Goal: Task Accomplishment & Management: Use online tool/utility

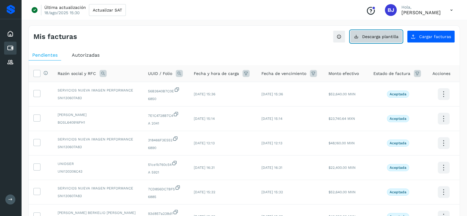
click at [394, 36] on span "Descarga plantilla" at bounding box center [380, 37] width 36 height 4
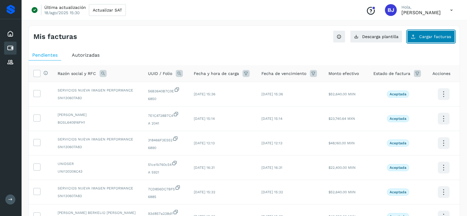
click at [418, 32] on button "Cargar facturas" at bounding box center [431, 36] width 48 height 12
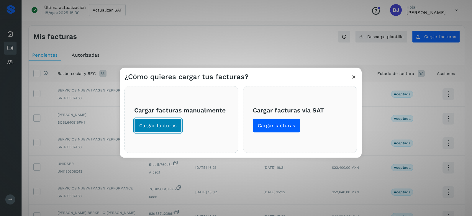
click at [152, 125] on span "Cargar facturas" at bounding box center [157, 126] width 37 height 6
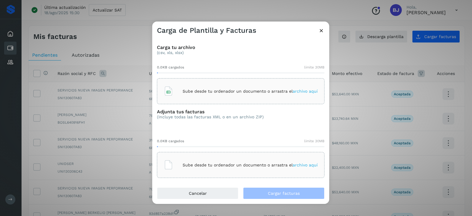
click at [187, 92] on p "Sube desde tu ordenador un documento o arrastra el archivo aquí" at bounding box center [250, 91] width 135 height 5
click at [210, 168] on div "Sube desde tu ordenador un documento o arrastra el archivo aquí" at bounding box center [241, 165] width 154 height 16
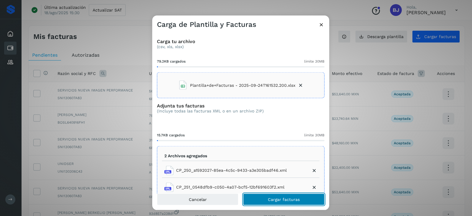
click at [268, 203] on button "Cargar facturas" at bounding box center [283, 199] width 81 height 12
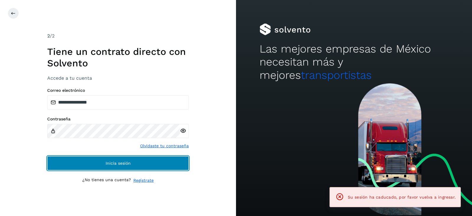
click at [154, 159] on button "Inicia sesión" at bounding box center [118, 163] width 142 height 14
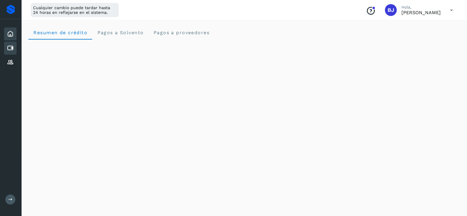
click at [15, 47] on div "Cuentas por pagar" at bounding box center [10, 48] width 12 height 13
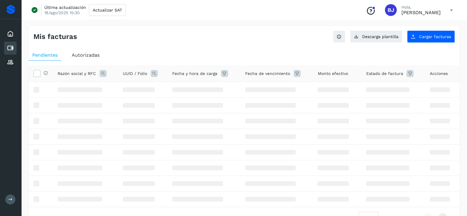
drag, startPoint x: 376, startPoint y: 61, endPoint x: 399, endPoint y: 43, distance: 28.9
click at [399, 44] on div "Mis facturas Ver instrucciones para cargar Facturas Descarga plantilla Cargar f…" at bounding box center [243, 137] width 431 height 225
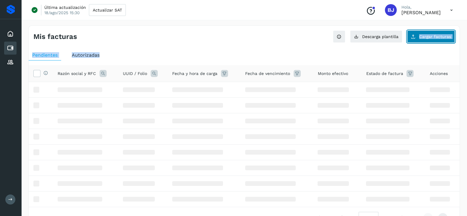
click at [420, 33] on button "Cargar facturas" at bounding box center [431, 36] width 48 height 12
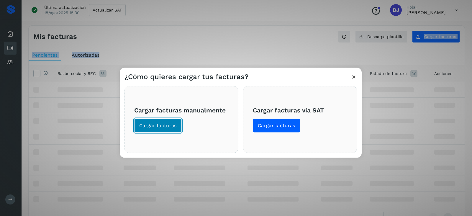
click at [171, 128] on span "Cargar facturas" at bounding box center [157, 126] width 37 height 6
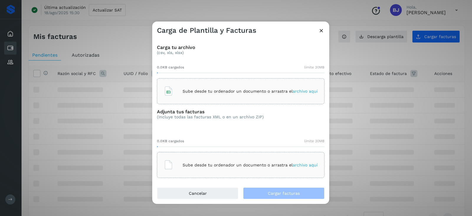
click at [177, 85] on div "Sube desde tu ordenador un documento o arrastra el archivo aquí" at bounding box center [241, 91] width 154 height 16
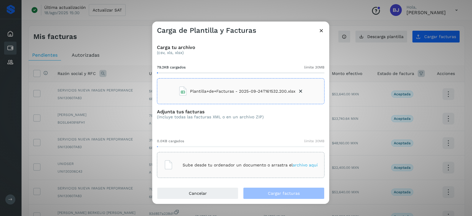
click at [194, 166] on p "Sube desde tu ordenador un documento o arrastra el archivo aquí" at bounding box center [250, 165] width 135 height 5
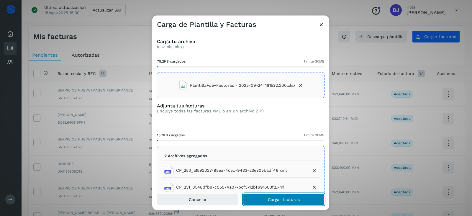
click at [259, 198] on button "Cargar facturas" at bounding box center [283, 199] width 81 height 12
